Goal: Transaction & Acquisition: Purchase product/service

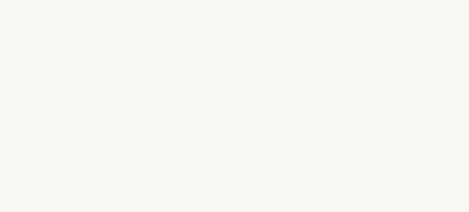
select select "FR"
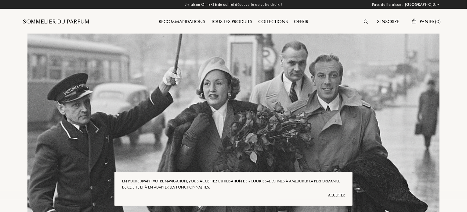
click at [338, 195] on div "Accepter" at bounding box center [233, 196] width 223 height 10
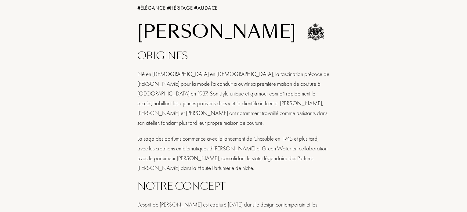
scroll to position [233, 0]
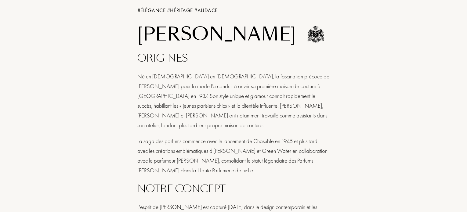
drag, startPoint x: 469, startPoint y: 19, endPoint x: 469, endPoint y: 72, distance: 53.1
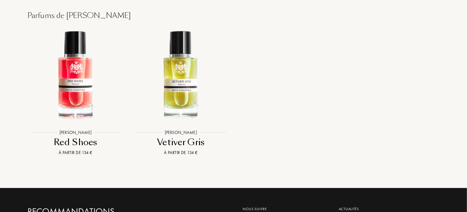
scroll to position [707, 0]
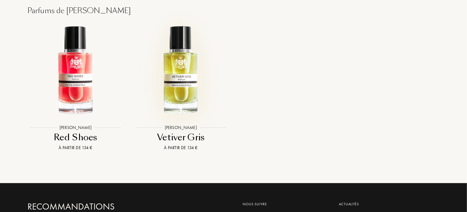
click at [185, 85] on img at bounding box center [180, 70] width 95 height 95
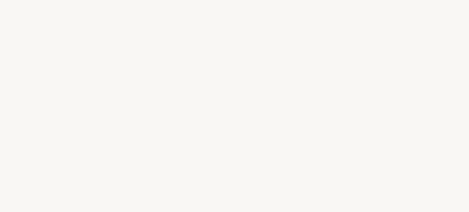
select select "FR"
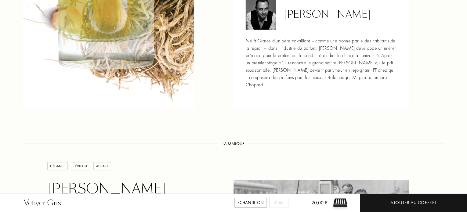
scroll to position [647, 0]
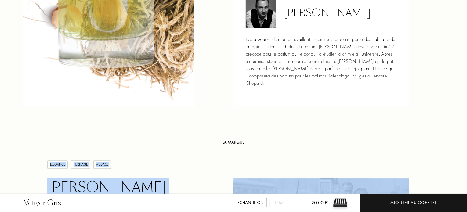
drag, startPoint x: 456, startPoint y: 141, endPoint x: 457, endPoint y: 158, distance: 16.2
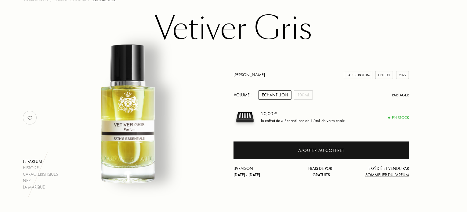
scroll to position [0, 0]
